Goal: Information Seeking & Learning: Learn about a topic

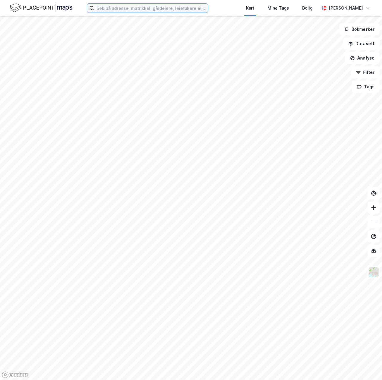
click at [140, 9] on input at bounding box center [151, 8] width 114 height 9
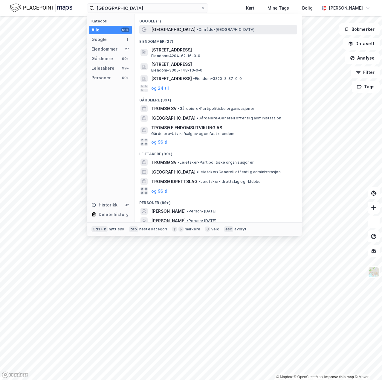
click at [158, 25] on div "[GEOGRAPHIC_DATA] • Område • [GEOGRAPHIC_DATA]" at bounding box center [218, 30] width 158 height 10
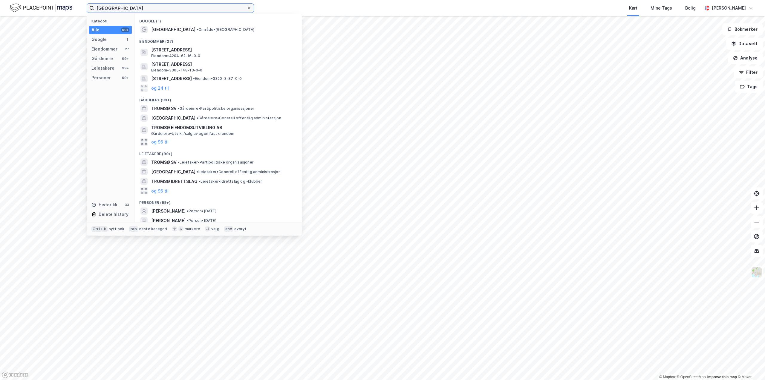
drag, startPoint x: 123, startPoint y: 9, endPoint x: 72, endPoint y: 11, distance: 50.9
click at [71, 9] on div "tromsø Kategori Alle 99+ Google 1 Eiendommer 27 Gårdeiere 99+ Leietakere 99+ Pe…" at bounding box center [382, 8] width 765 height 16
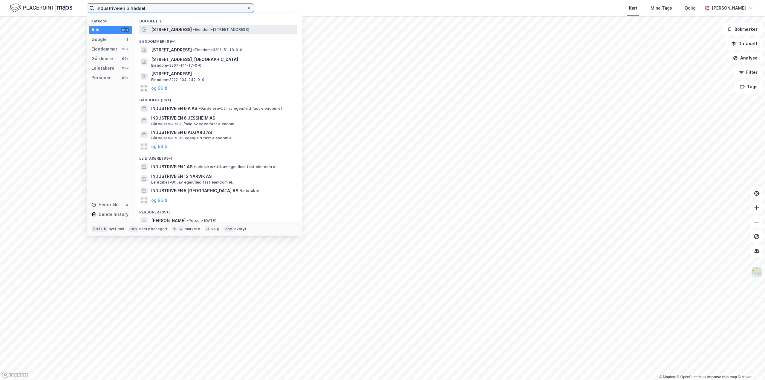
type input "industriveien 6 hadsel"
click at [172, 28] on span "[STREET_ADDRESS]" at bounding box center [171, 29] width 41 height 7
